Goal: Information Seeking & Learning: Learn about a topic

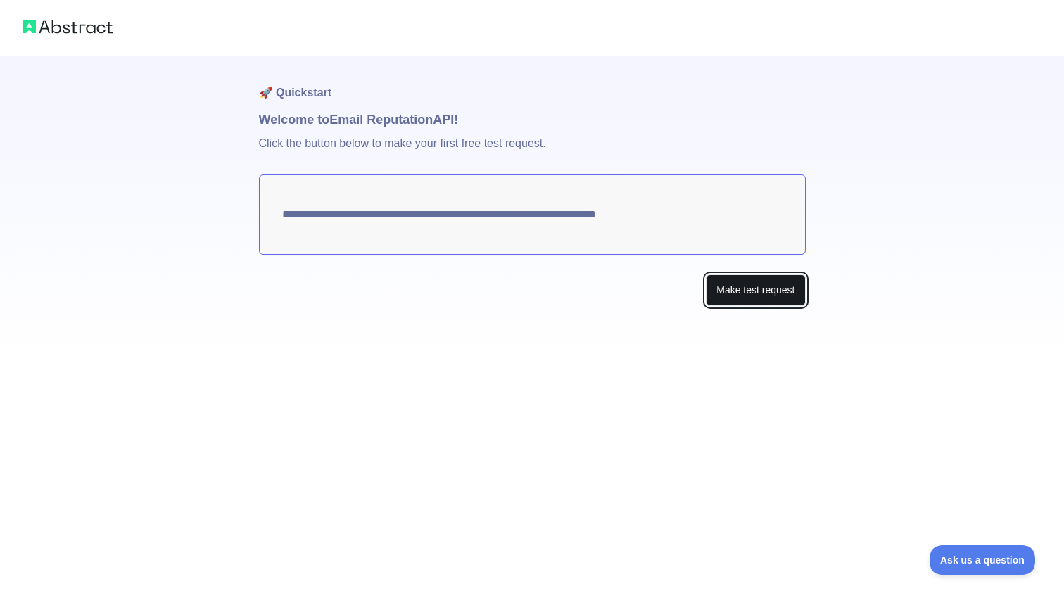
click at [745, 283] on button "Make test request" at bounding box center [755, 291] width 99 height 32
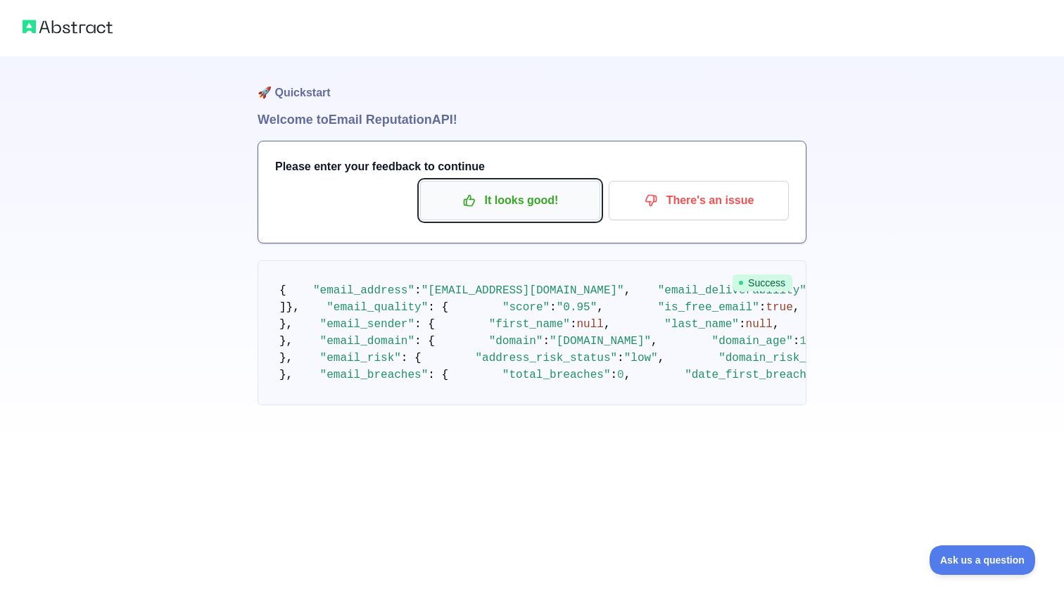
click at [546, 206] on p "It looks good!" at bounding box center [510, 201] width 159 height 24
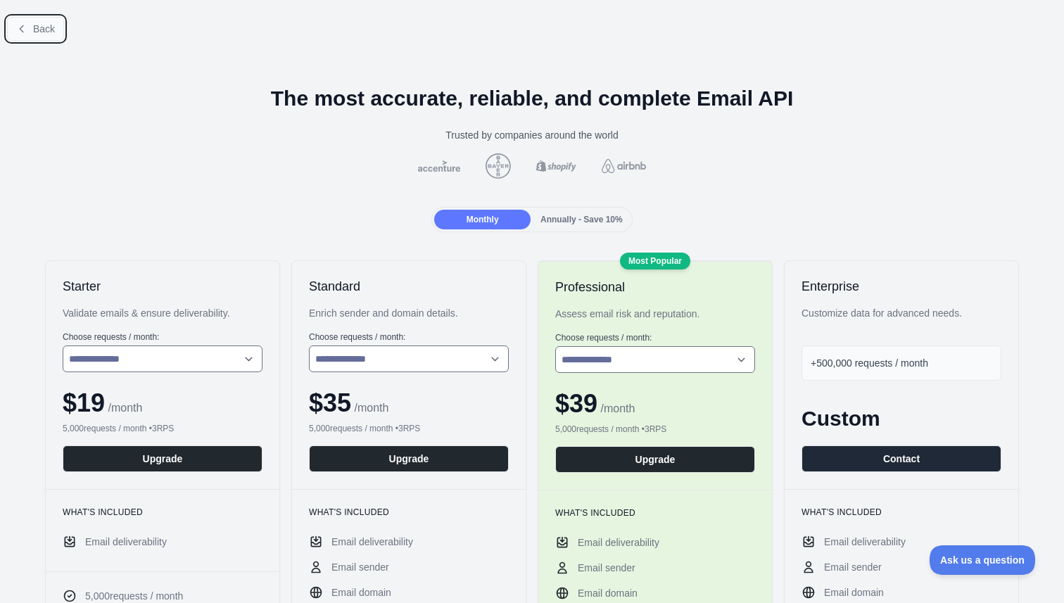
click at [25, 23] on button "Back" at bounding box center [35, 29] width 57 height 24
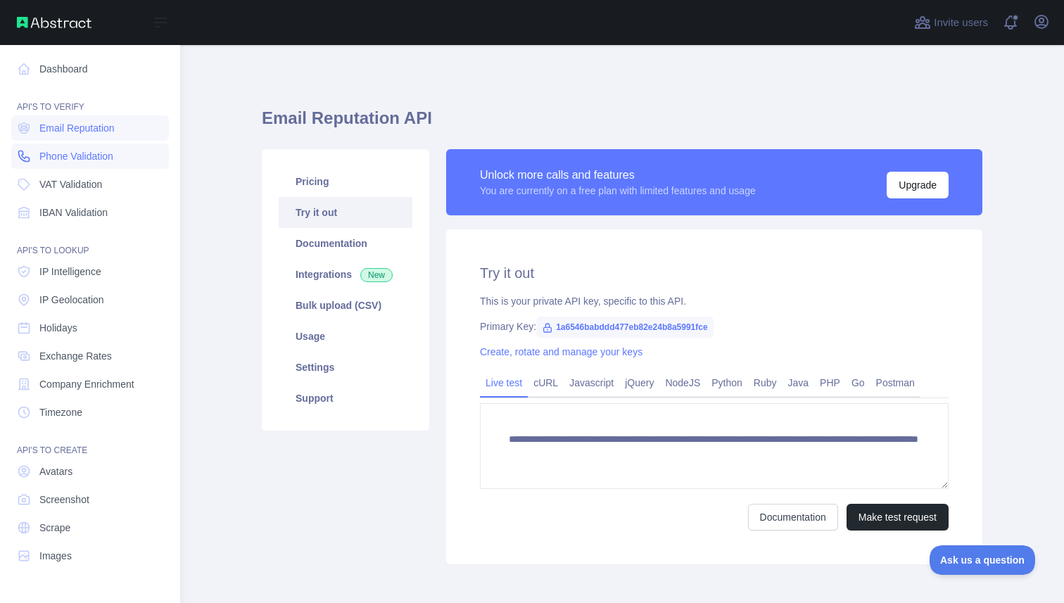
click at [53, 151] on span "Phone Validation" at bounding box center [76, 156] width 74 height 14
click at [77, 160] on span "Phone Validation" at bounding box center [76, 156] width 74 height 14
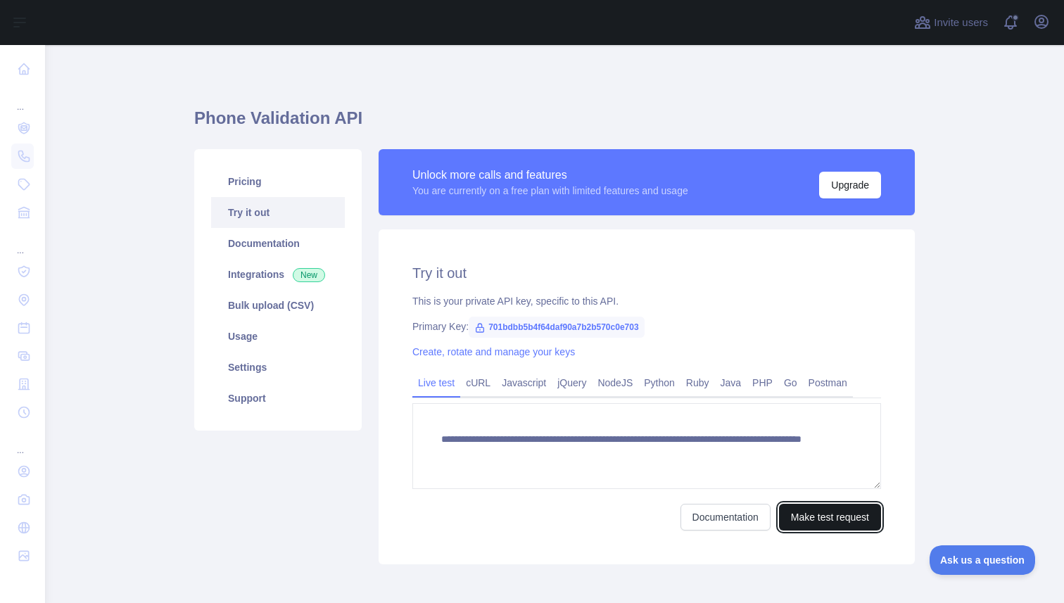
click at [802, 525] on button "Make test request" at bounding box center [830, 517] width 102 height 27
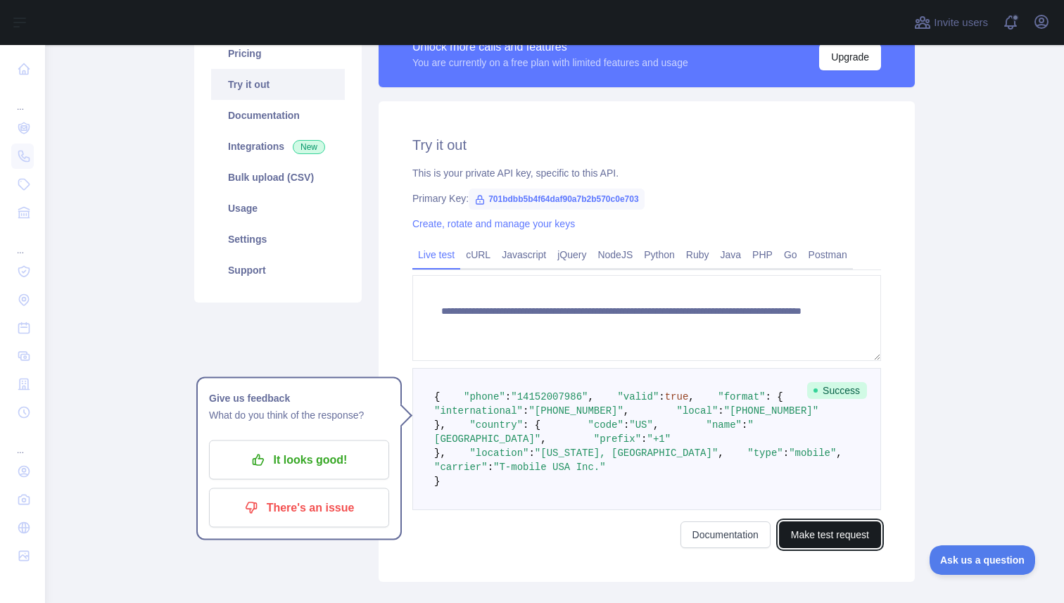
scroll to position [291, 0]
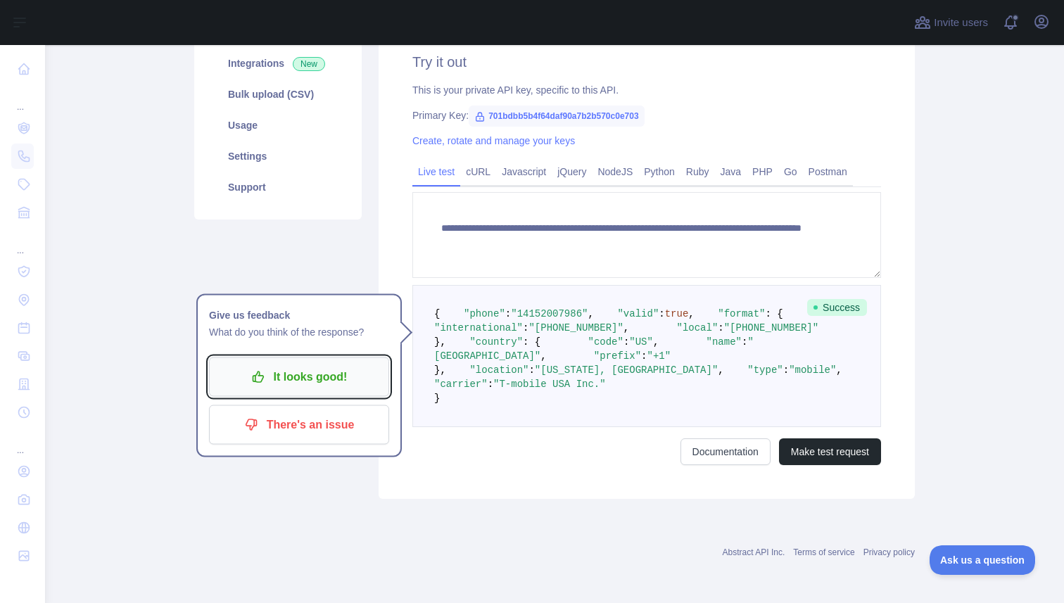
click at [320, 365] on p "It looks good!" at bounding box center [299, 377] width 159 height 24
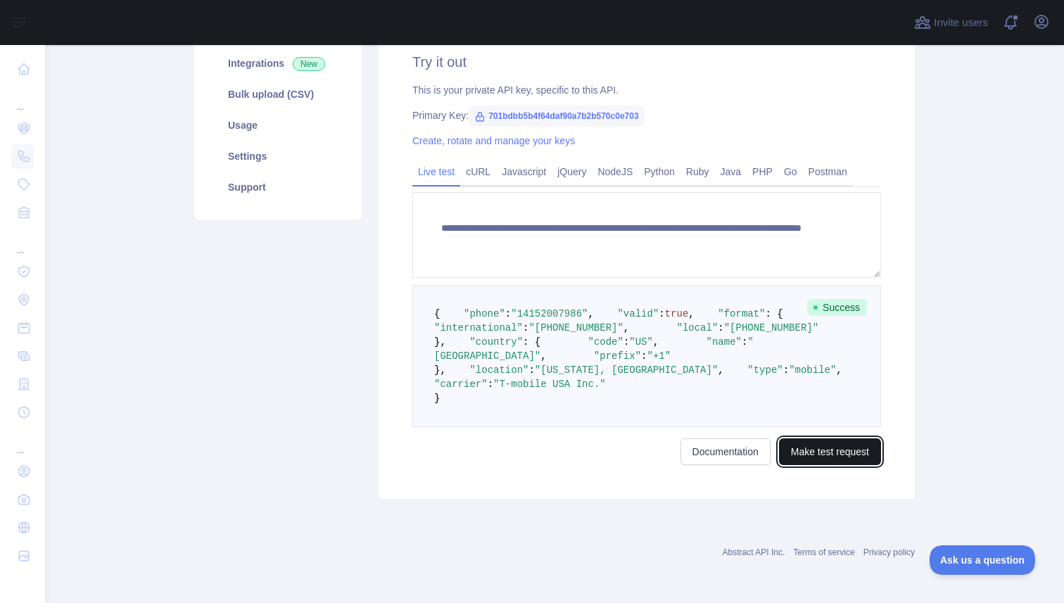
click at [809, 465] on button "Make test request" at bounding box center [830, 452] width 102 height 27
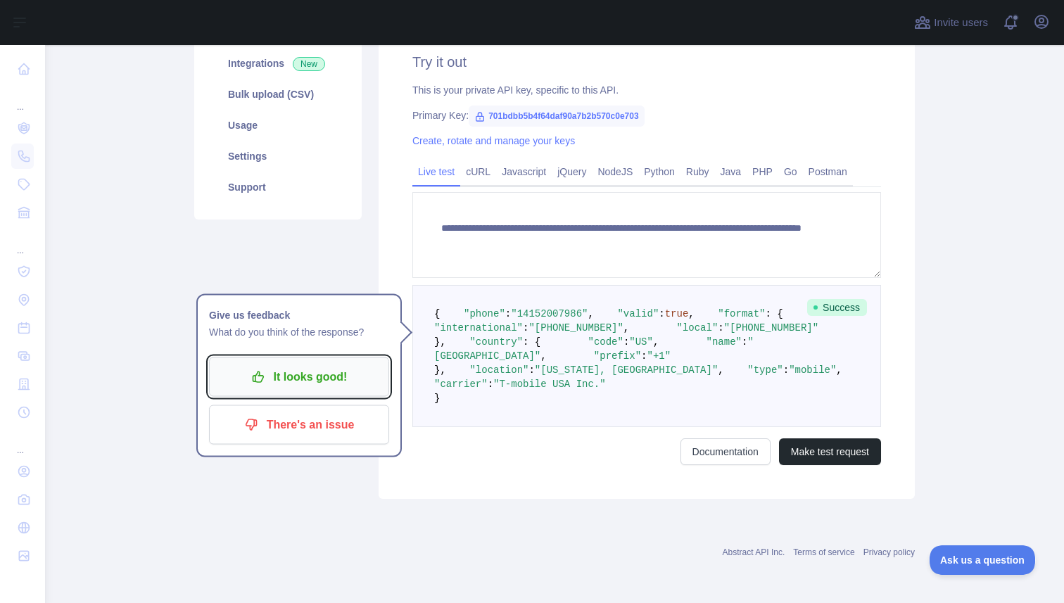
click at [332, 365] on p "It looks good!" at bounding box center [299, 377] width 159 height 24
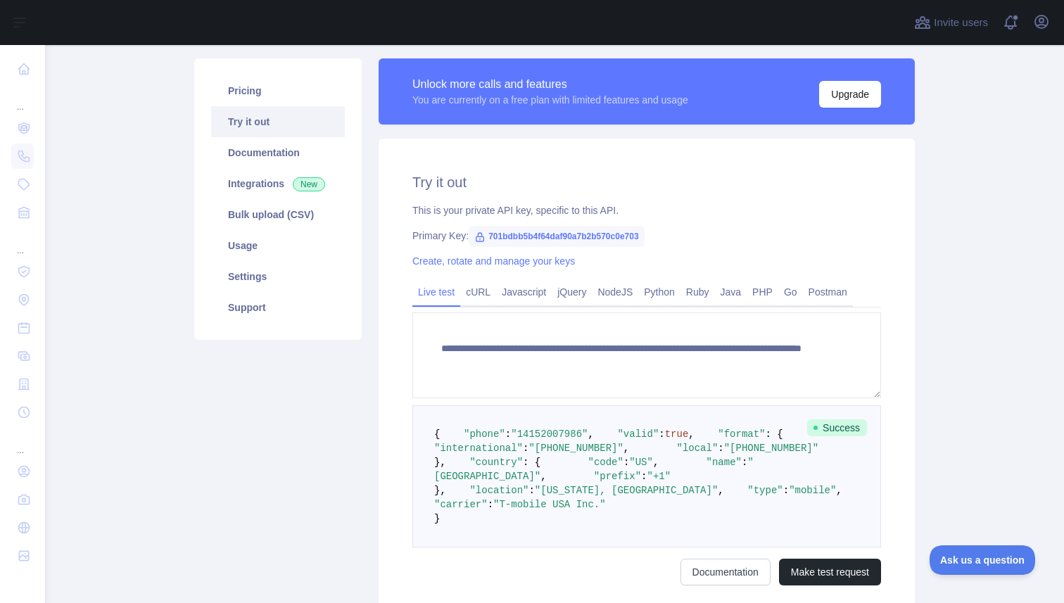
scroll to position [0, 0]
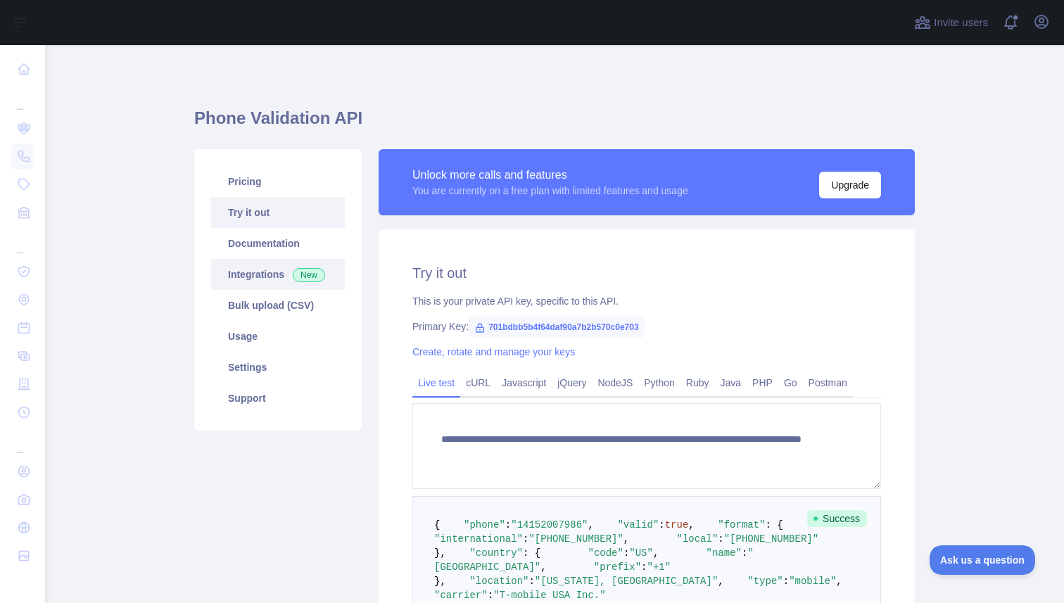
click at [246, 270] on link "Integrations New" at bounding box center [278, 274] width 134 height 31
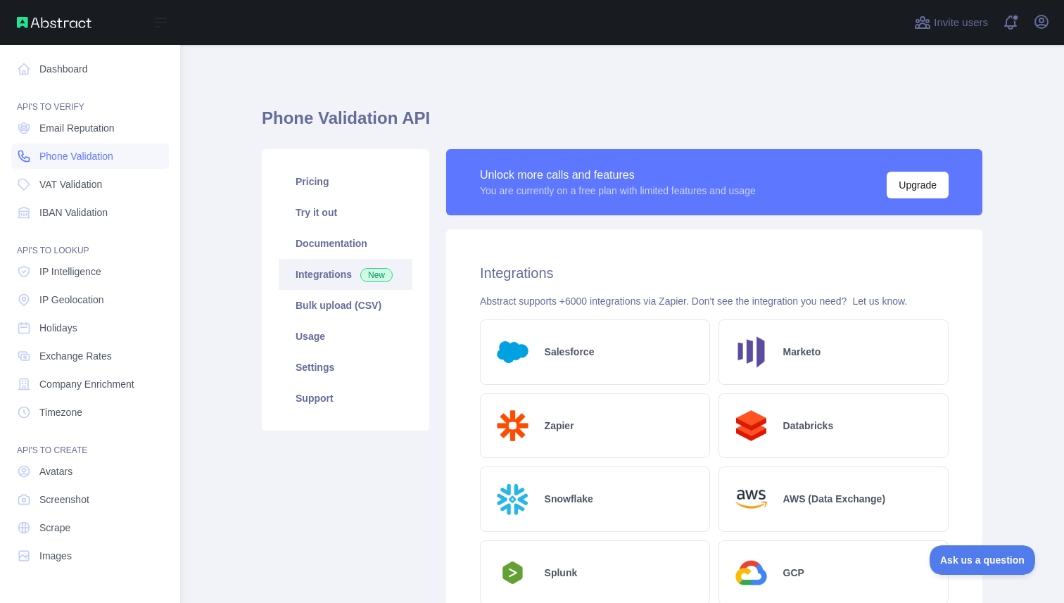
click at [35, 163] on link "Phone Validation" at bounding box center [90, 156] width 158 height 25
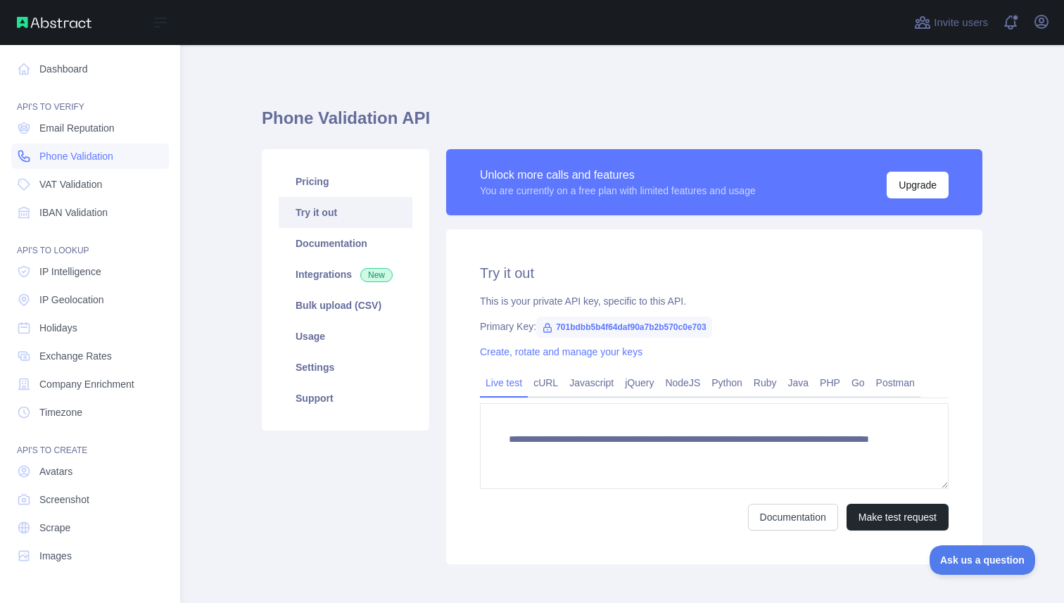
click at [64, 164] on link "Phone Validation" at bounding box center [90, 156] width 158 height 25
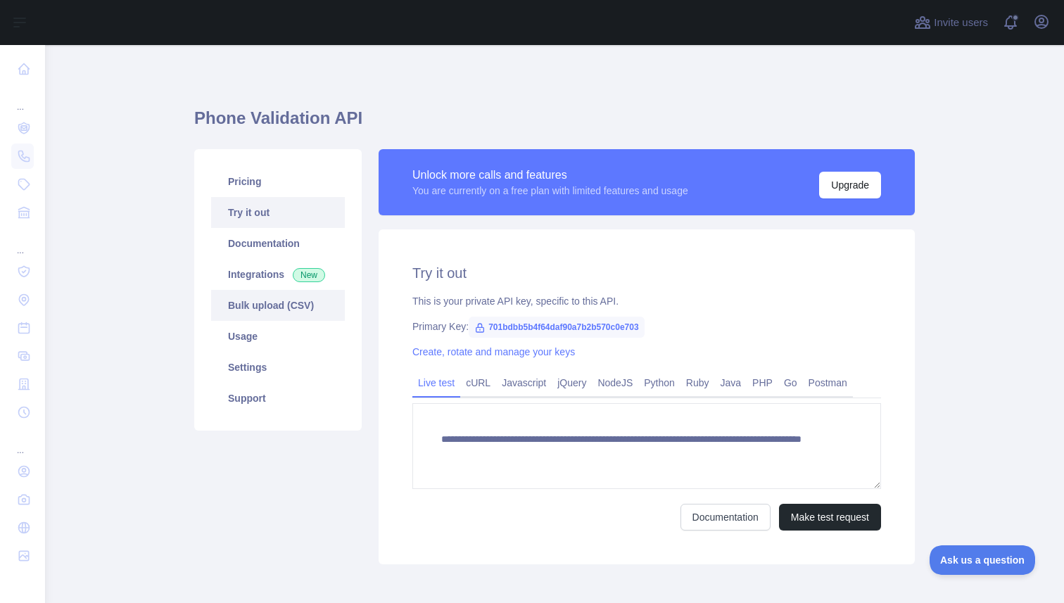
click at [275, 317] on link "Bulk upload (CSV)" at bounding box center [278, 305] width 134 height 31
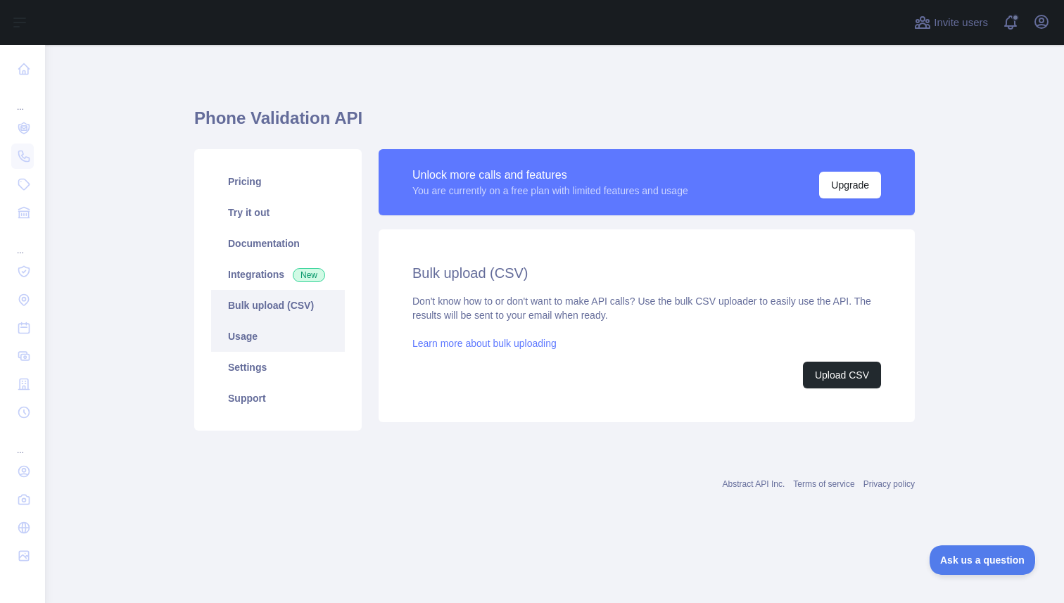
click at [275, 331] on link "Usage" at bounding box center [278, 336] width 134 height 31
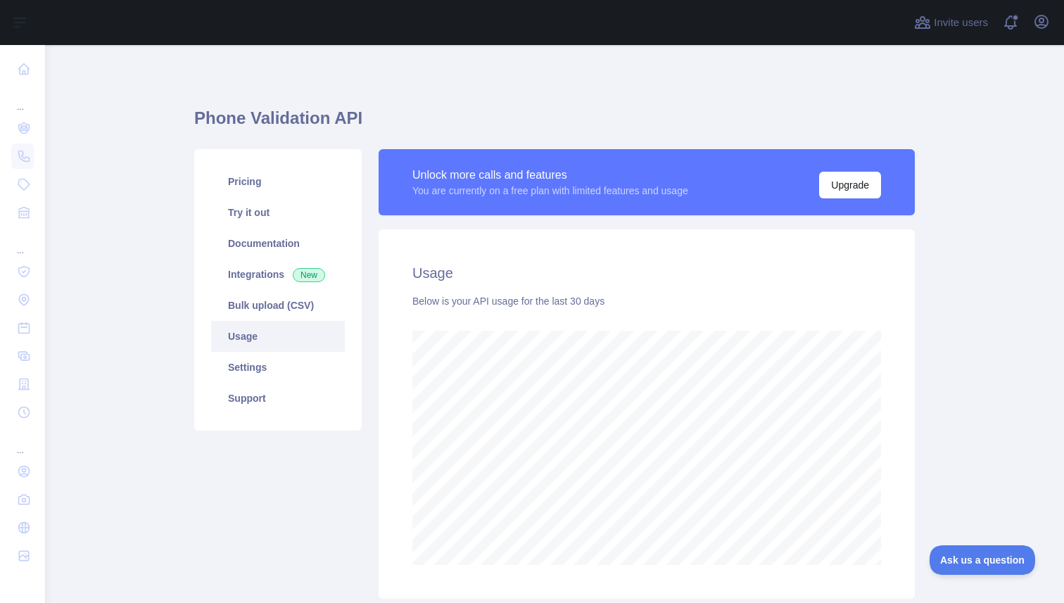
scroll to position [558, 1019]
click at [252, 183] on link "Pricing" at bounding box center [278, 181] width 134 height 31
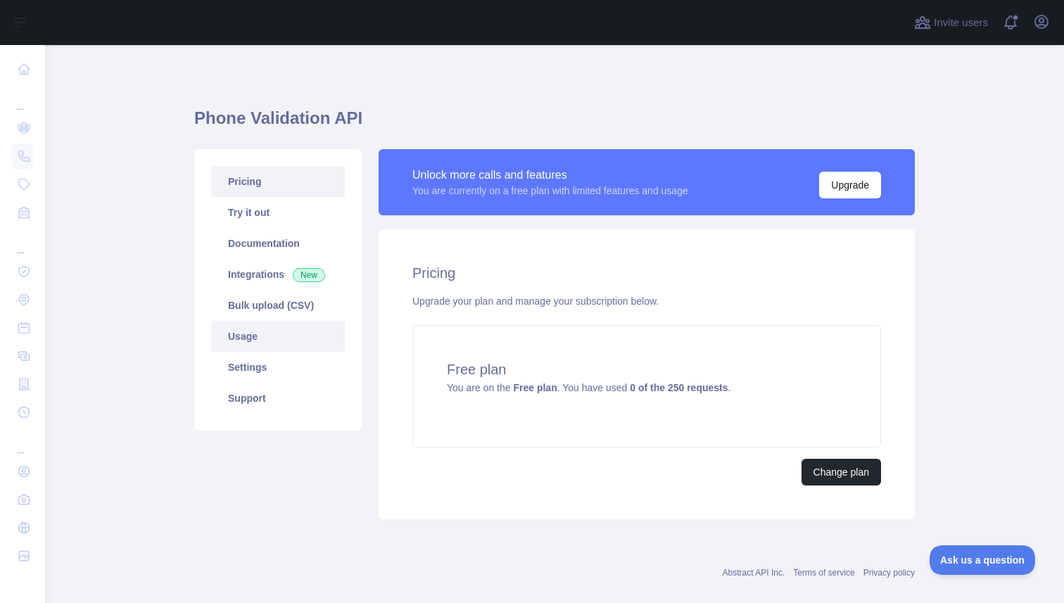
click at [267, 335] on link "Usage" at bounding box center [278, 336] width 134 height 31
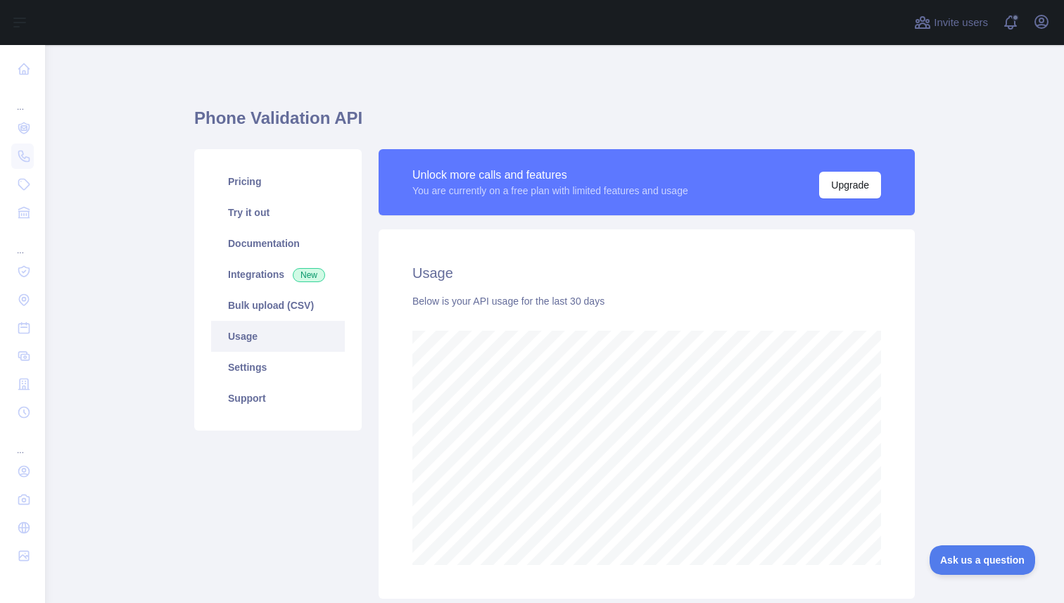
scroll to position [558, 1019]
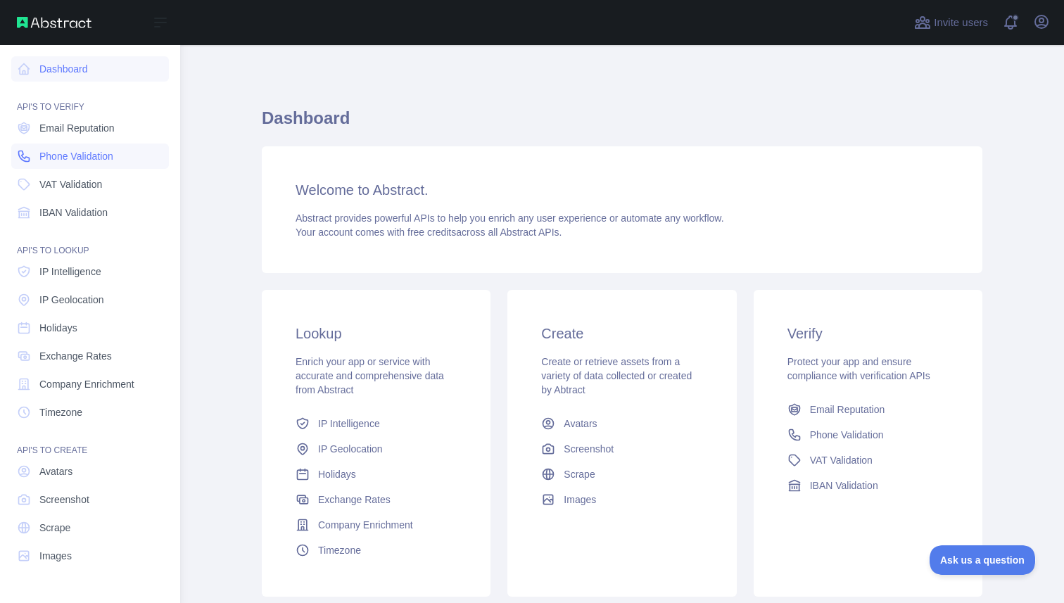
click at [60, 154] on span "Phone Validation" at bounding box center [76, 156] width 74 height 14
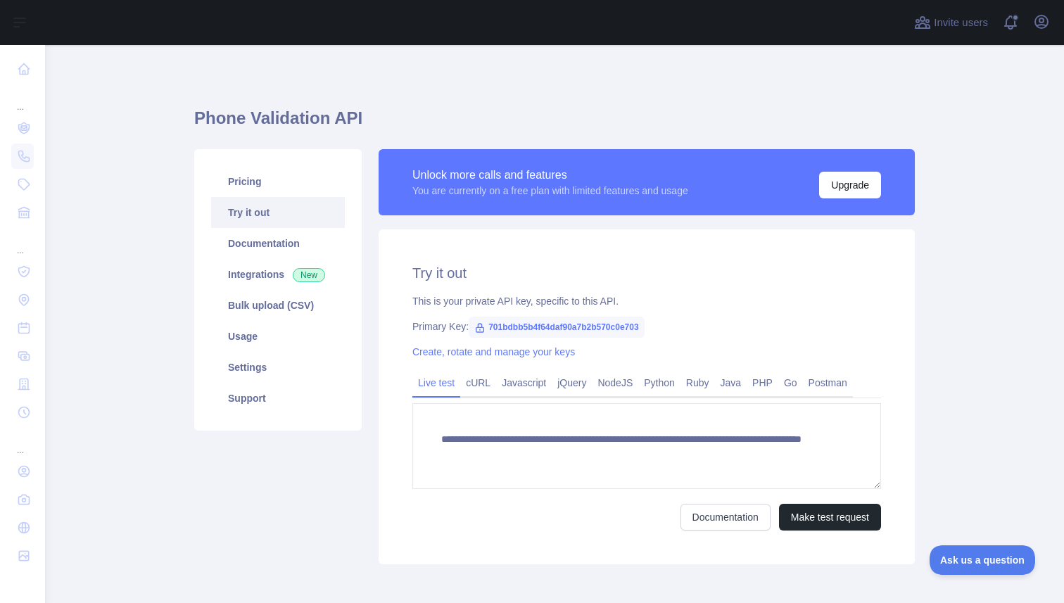
click at [253, 209] on link "Try it out" at bounding box center [278, 212] width 134 height 31
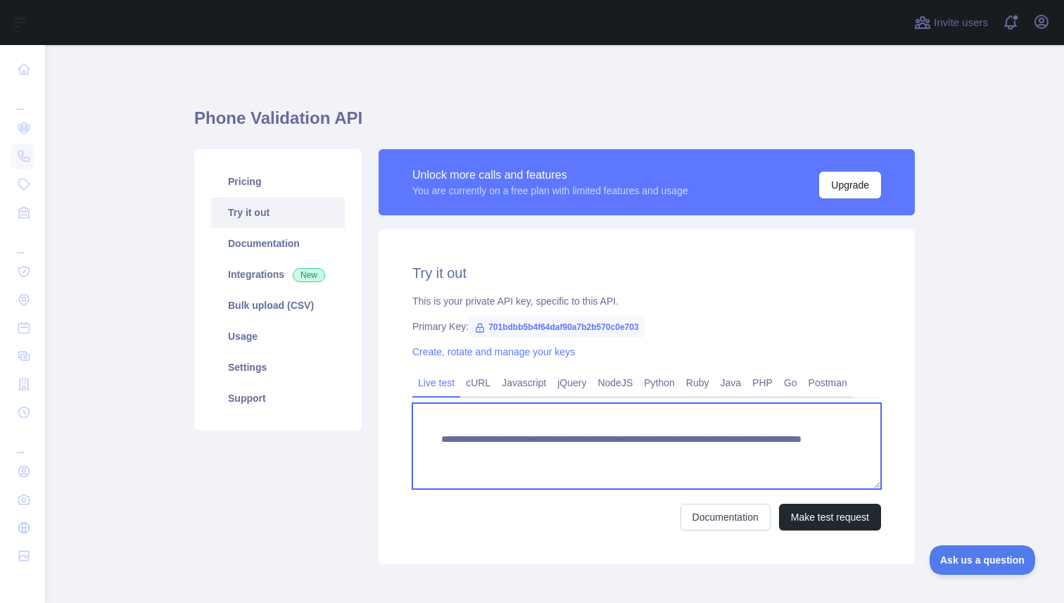
click at [727, 453] on textarea "**********" at bounding box center [647, 446] width 469 height 86
type textarea "**********"
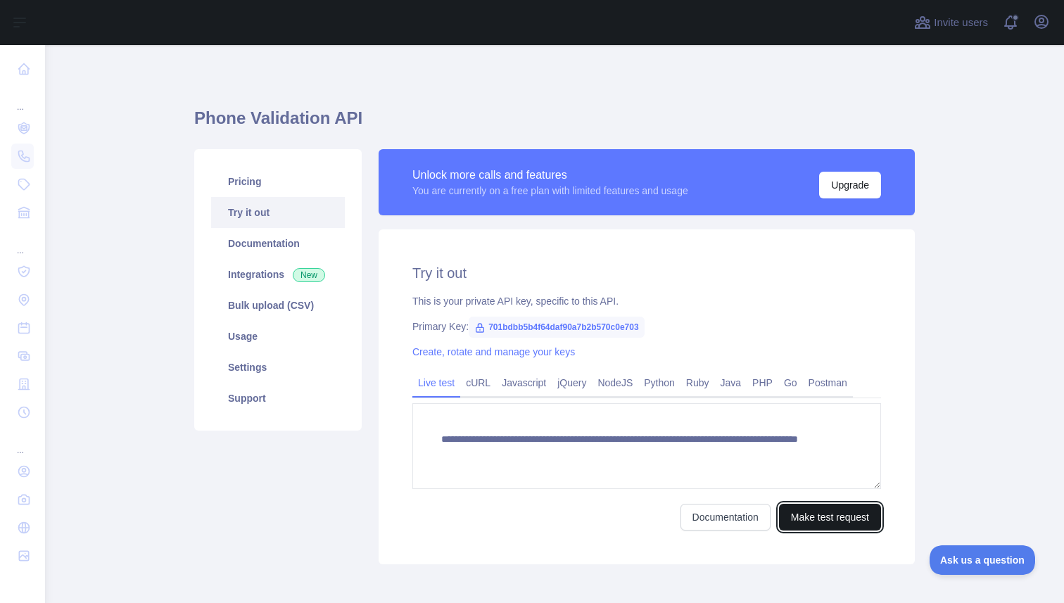
click at [813, 517] on button "Make test request" at bounding box center [830, 517] width 102 height 27
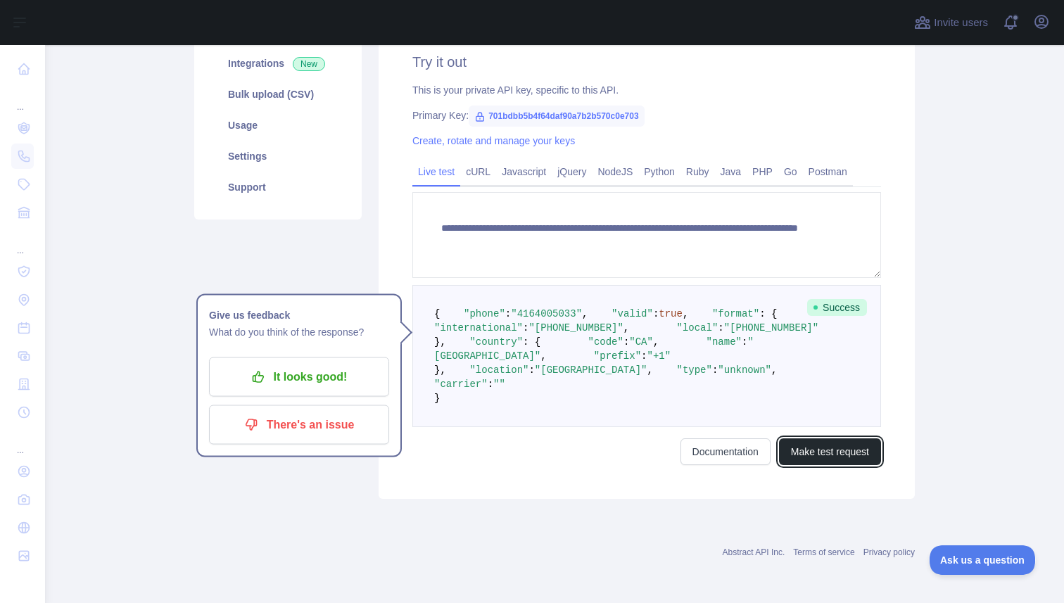
scroll to position [338, 0]
click at [805, 452] on button "Make test request" at bounding box center [830, 452] width 102 height 27
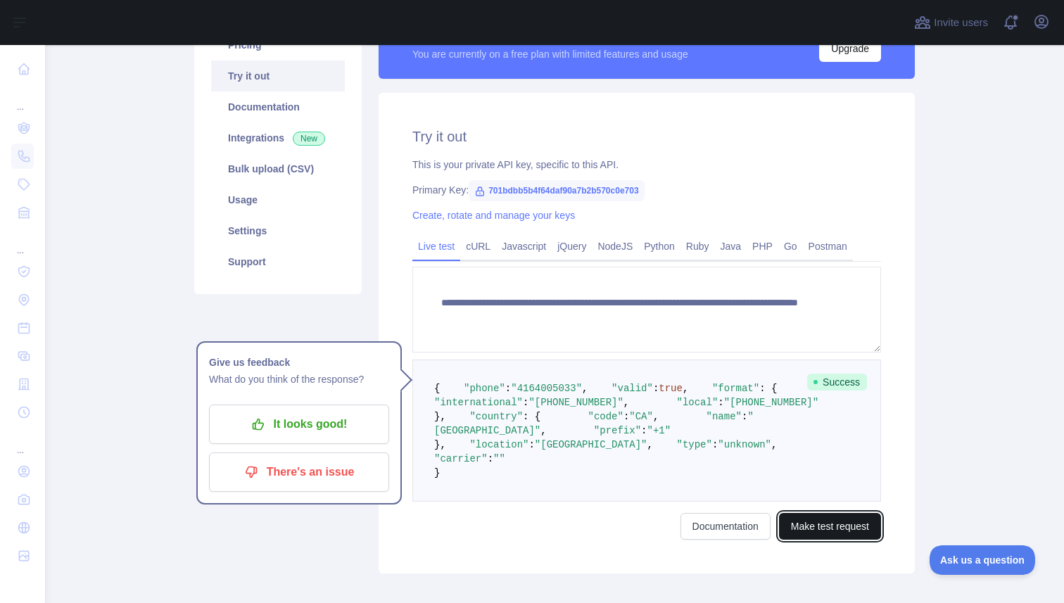
scroll to position [0, 0]
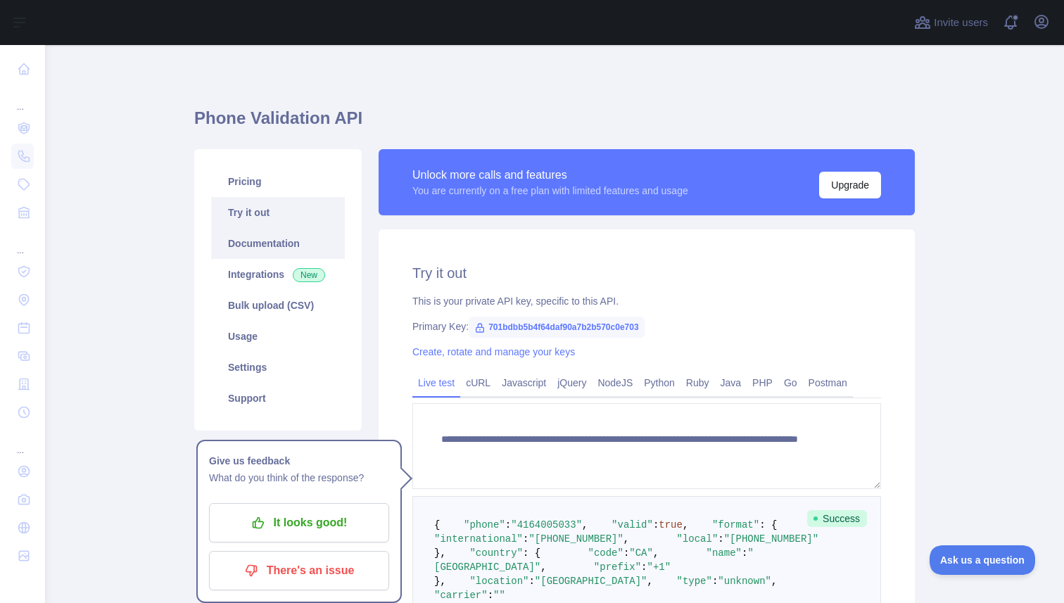
click at [261, 244] on link "Documentation" at bounding box center [278, 243] width 134 height 31
click at [240, 287] on link "Integrations New" at bounding box center [278, 274] width 134 height 31
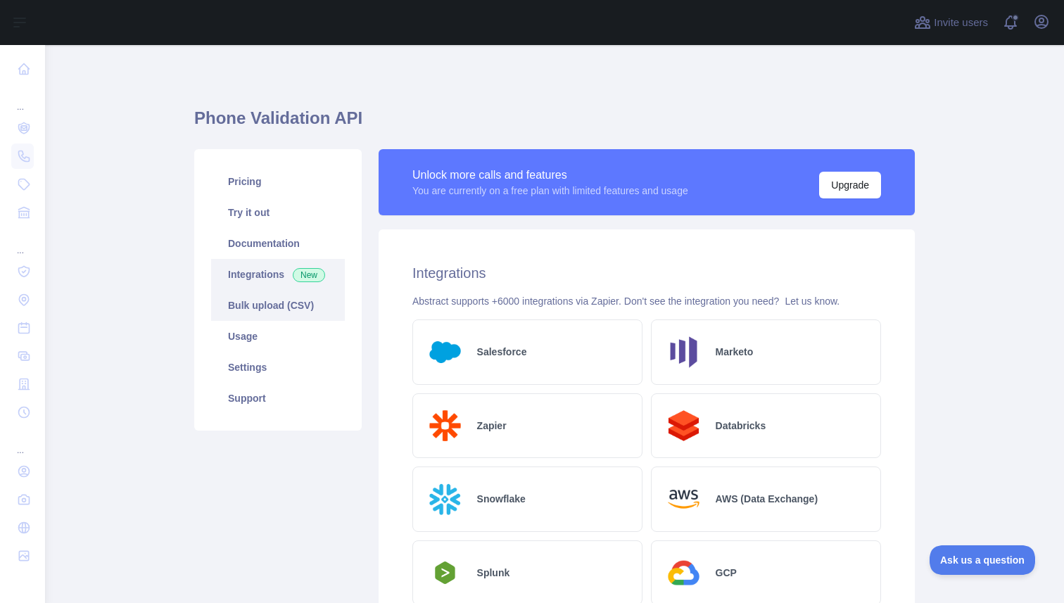
click at [282, 302] on link "Bulk upload (CSV)" at bounding box center [278, 305] width 134 height 31
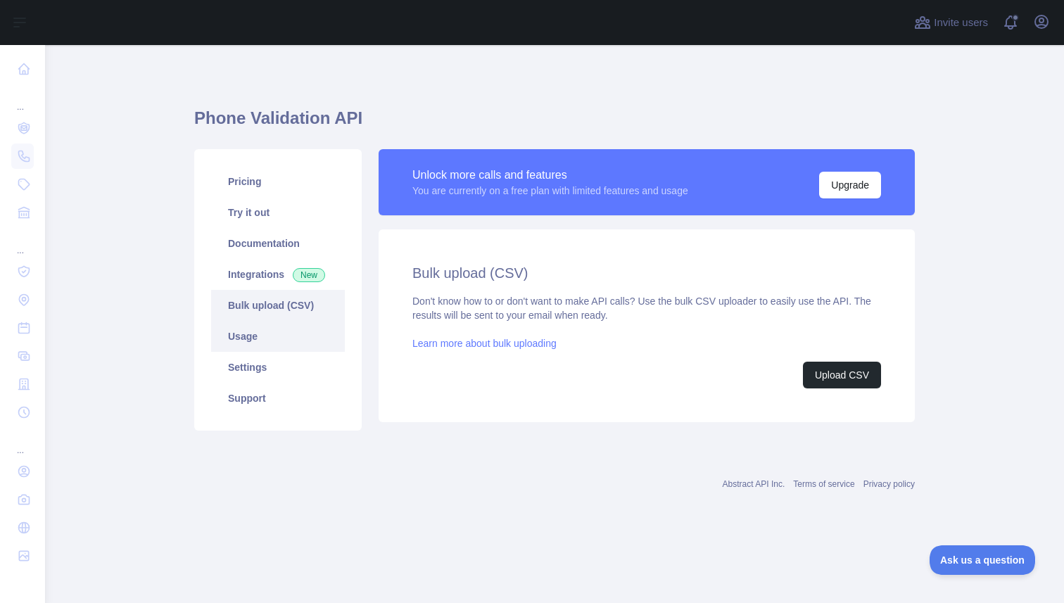
click at [292, 338] on link "Usage" at bounding box center [278, 336] width 134 height 31
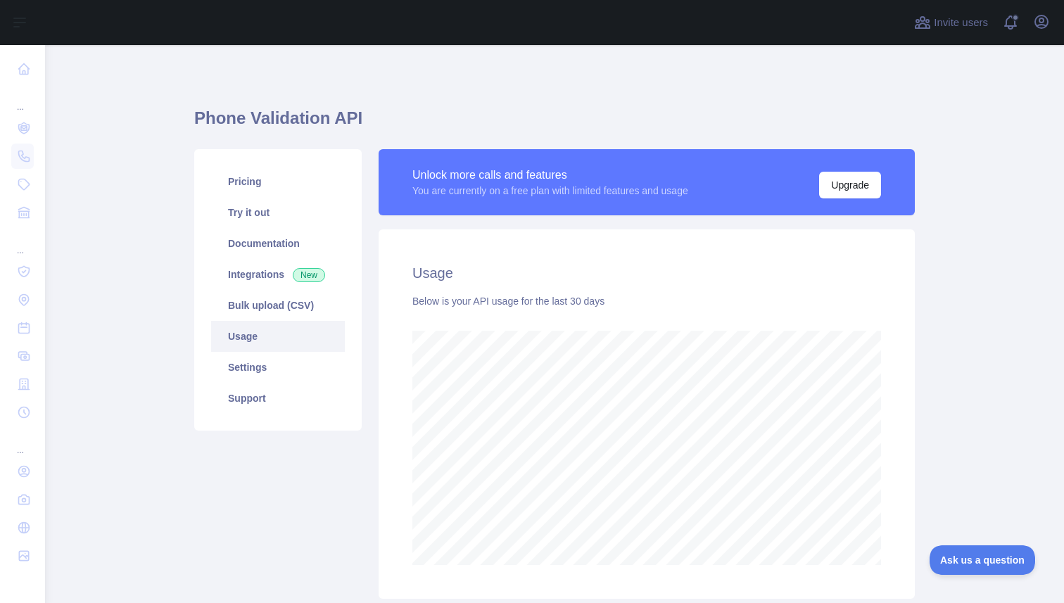
scroll to position [558, 1019]
click at [292, 362] on link "Settings" at bounding box center [278, 367] width 134 height 31
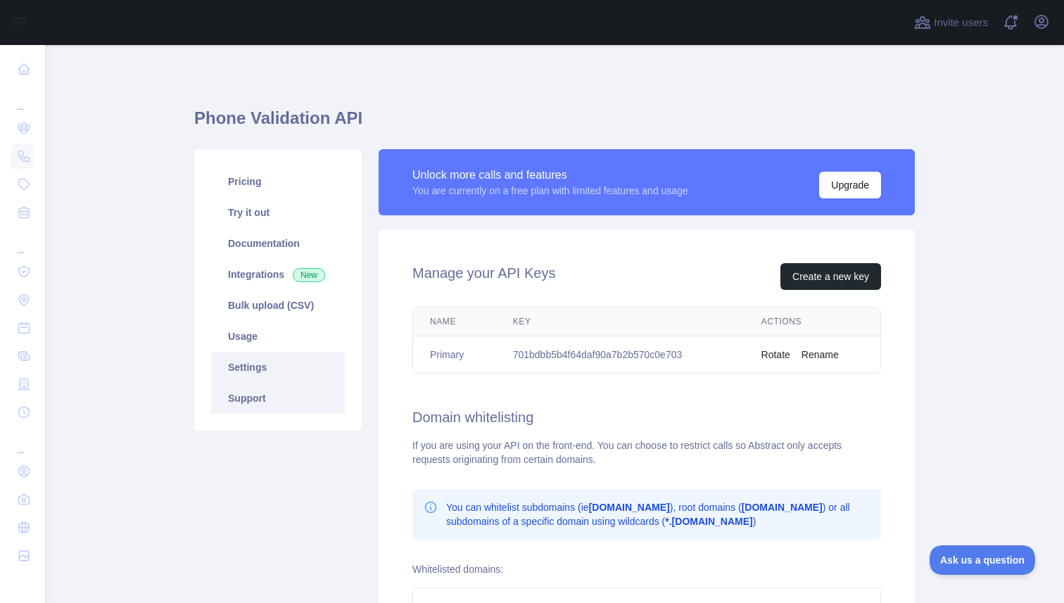
click at [296, 391] on link "Support" at bounding box center [278, 398] width 134 height 31
